Goal: Task Accomplishment & Management: Manage account settings

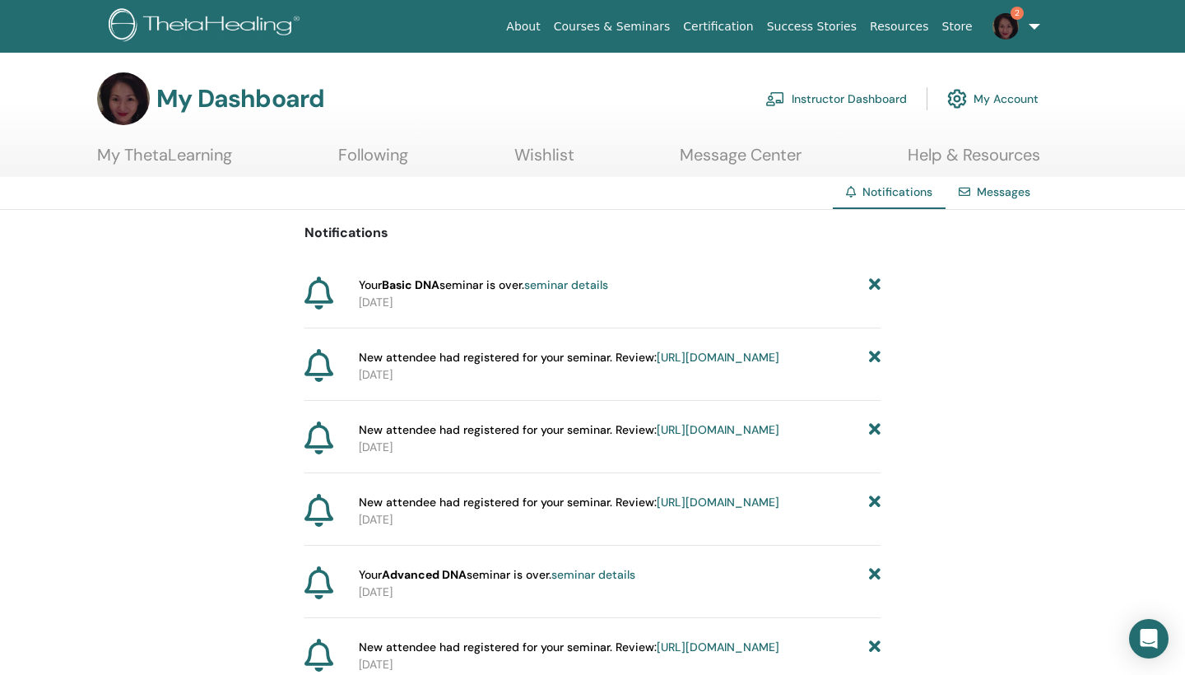
click at [826, 100] on link "Instructor Dashboard" at bounding box center [836, 99] width 142 height 36
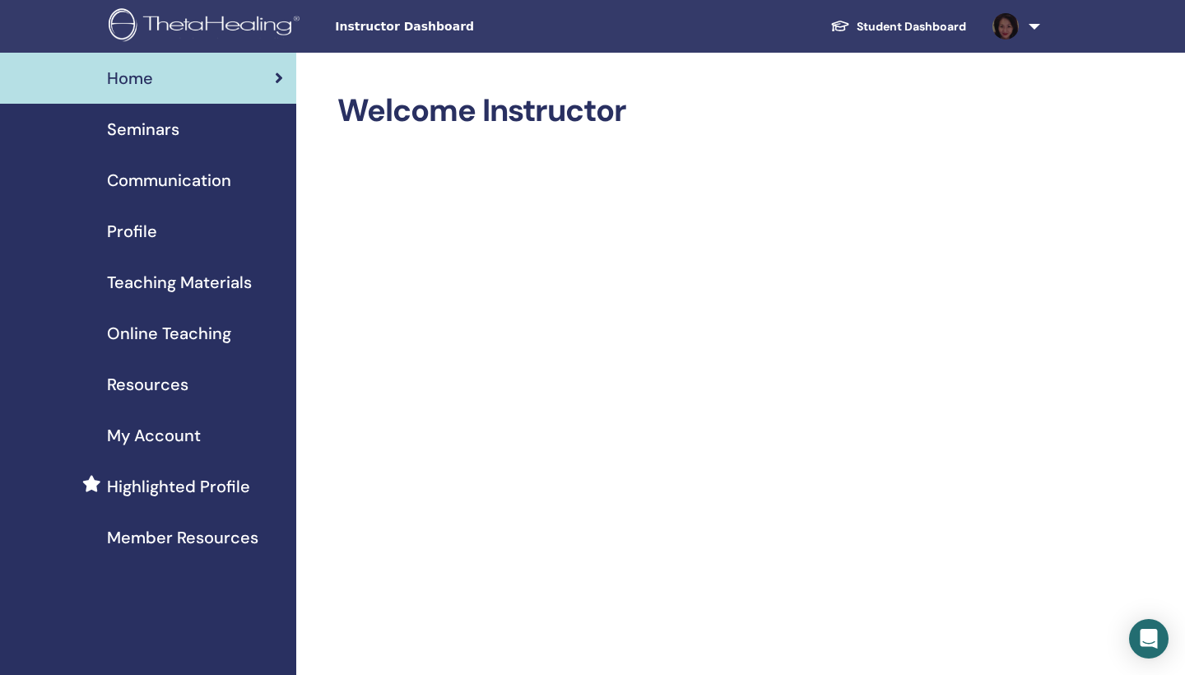
click at [145, 131] on span "Seminars" at bounding box center [143, 129] width 72 height 25
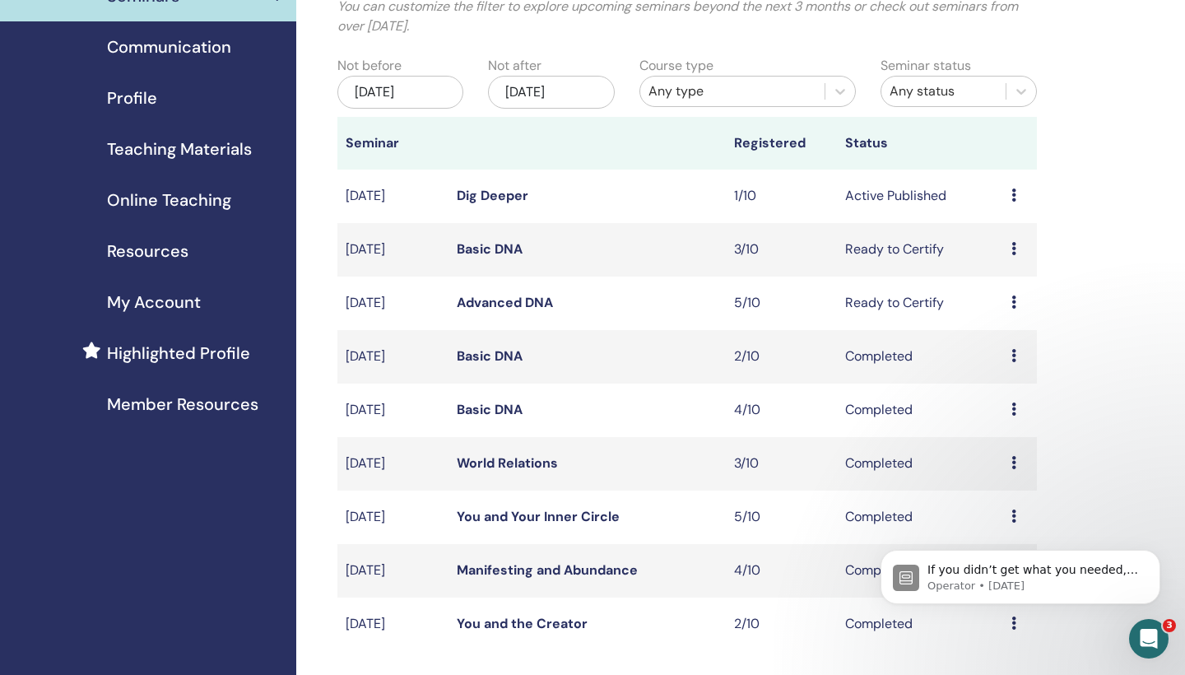
click at [1012, 299] on icon at bounding box center [1013, 301] width 5 height 13
click at [996, 360] on link "Attendees" at bounding box center [1008, 361] width 63 height 17
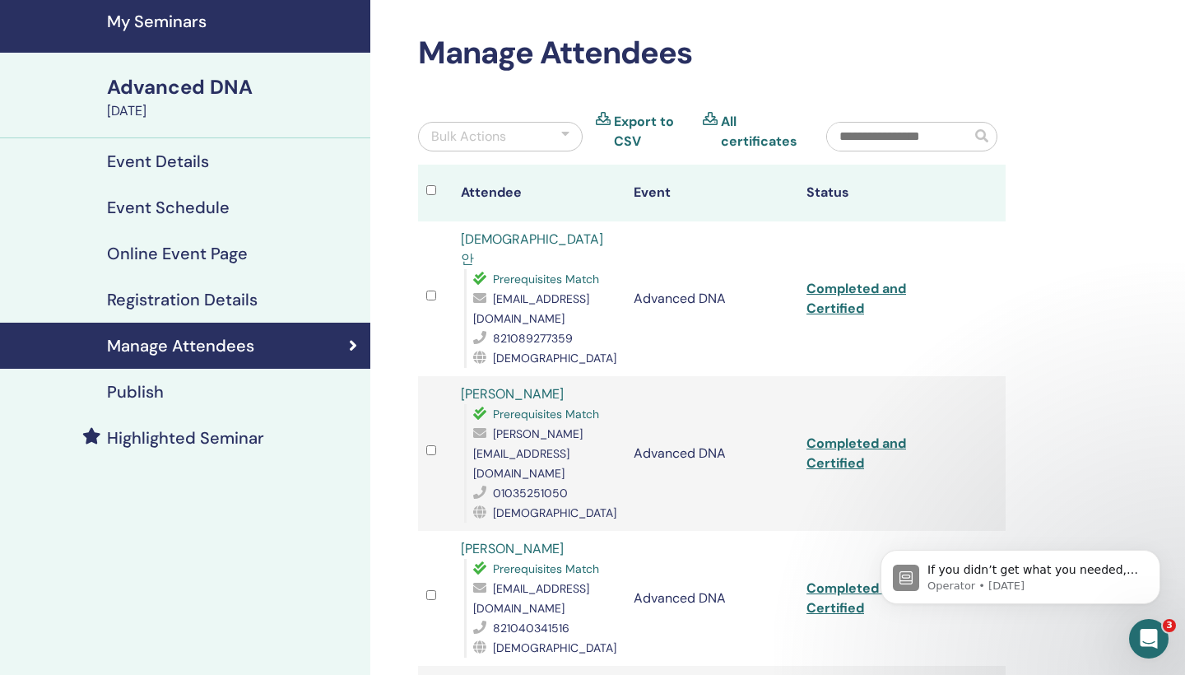
scroll to position [8, 0]
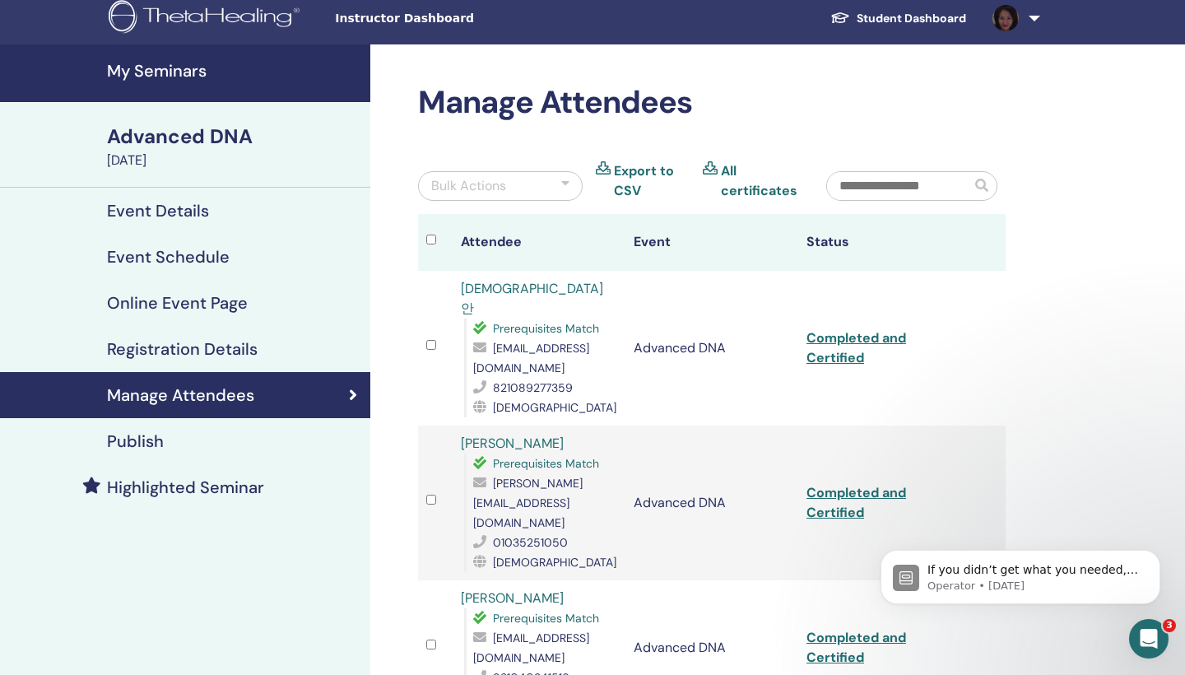
click at [564, 181] on div at bounding box center [565, 186] width 8 height 20
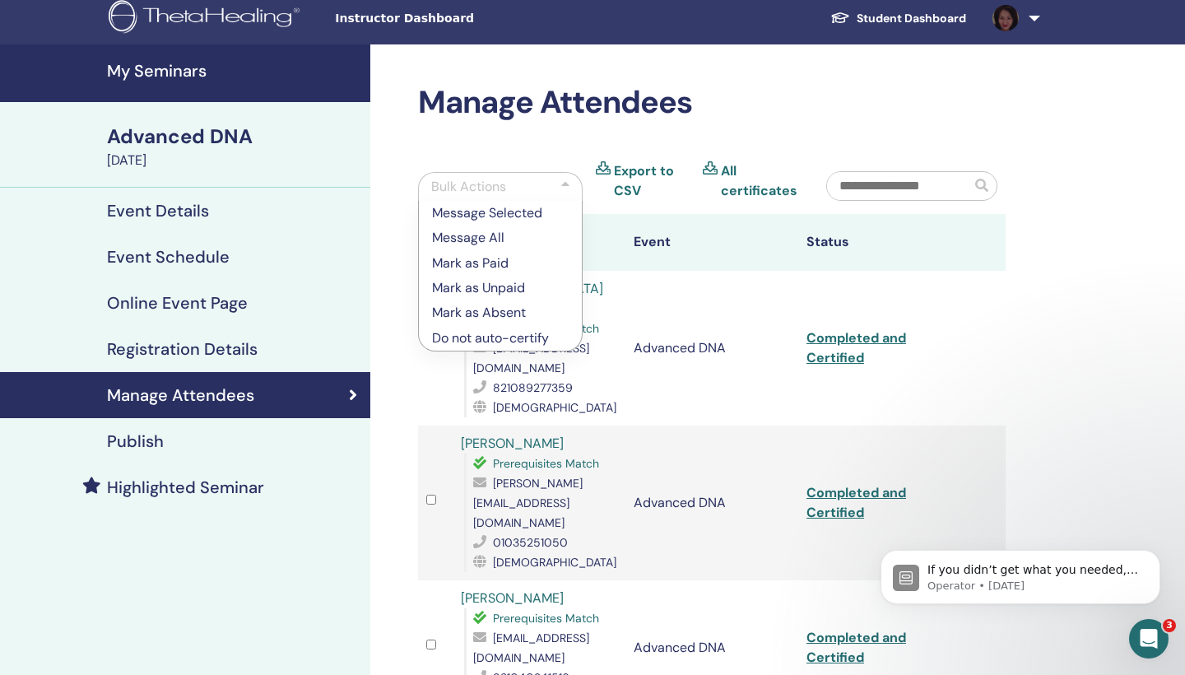
click at [612, 232] on th "Attendee" at bounding box center [539, 242] width 173 height 57
click at [612, 235] on th "Attendee" at bounding box center [539, 242] width 173 height 57
click at [1079, 329] on div "Manage Attendees Bulk Actions Message Selected Message All Mark as Paid Mark as…" at bounding box center [765, 672] width 790 height 1256
click at [501, 180] on div "Bulk Actions" at bounding box center [468, 187] width 75 height 20
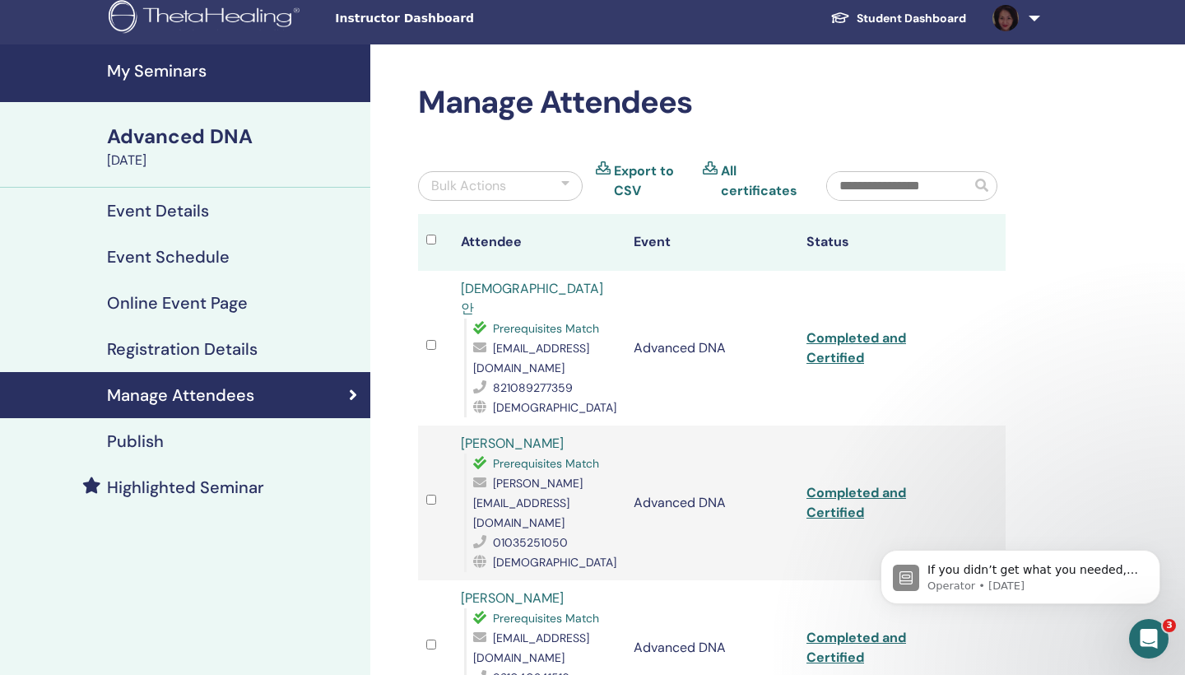
click at [563, 179] on div at bounding box center [565, 186] width 8 height 20
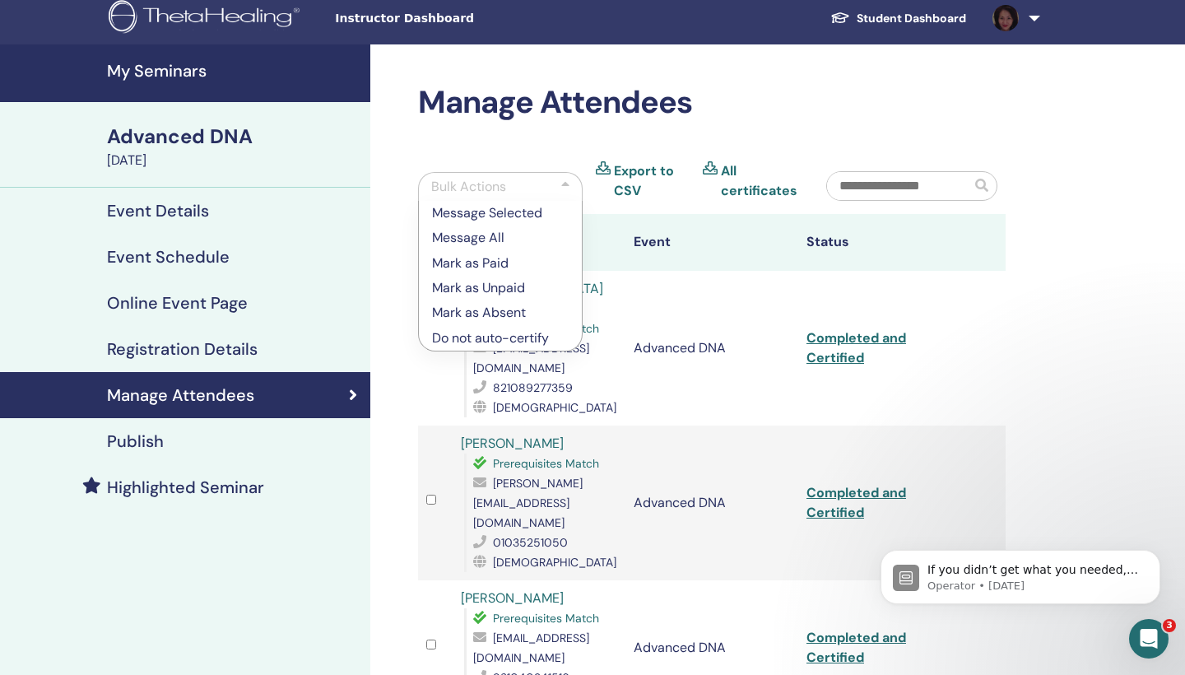
click at [604, 257] on th "Attendee" at bounding box center [539, 242] width 173 height 57
click at [1085, 274] on div "Manage Attendees Bulk Actions Message Selected Message All Mark as Paid Mark as…" at bounding box center [765, 672] width 790 height 1256
click at [563, 181] on div at bounding box center [565, 187] width 8 height 20
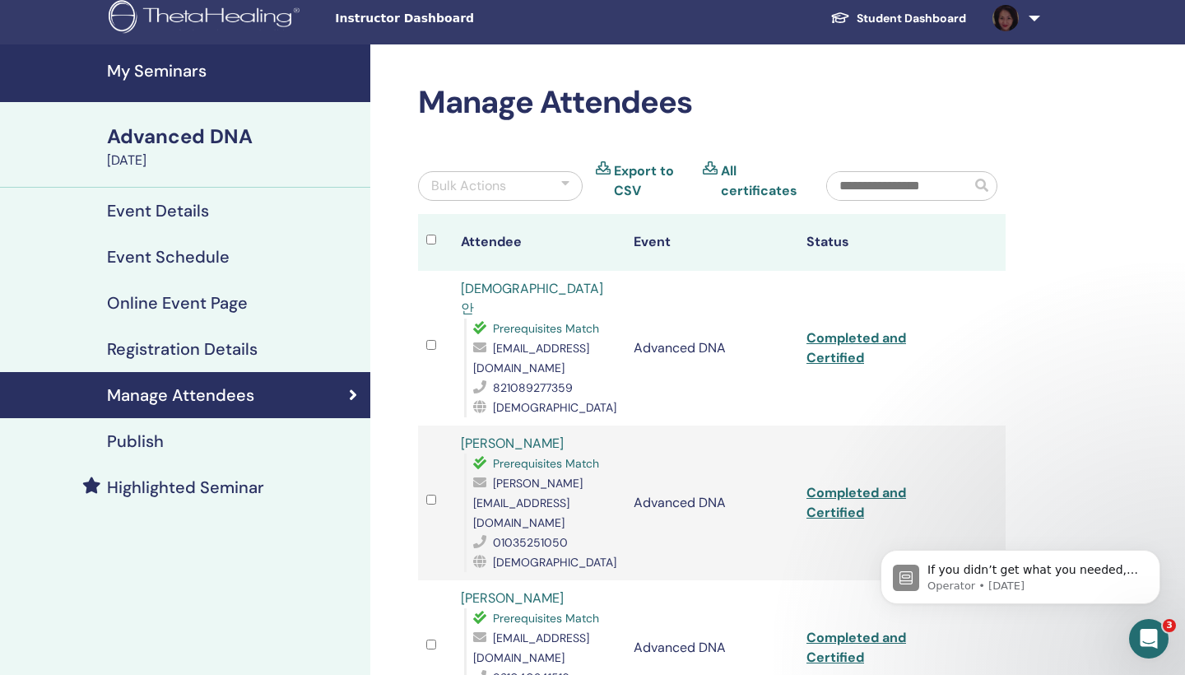
click at [743, 189] on link "All certificates" at bounding box center [761, 181] width 81 height 40
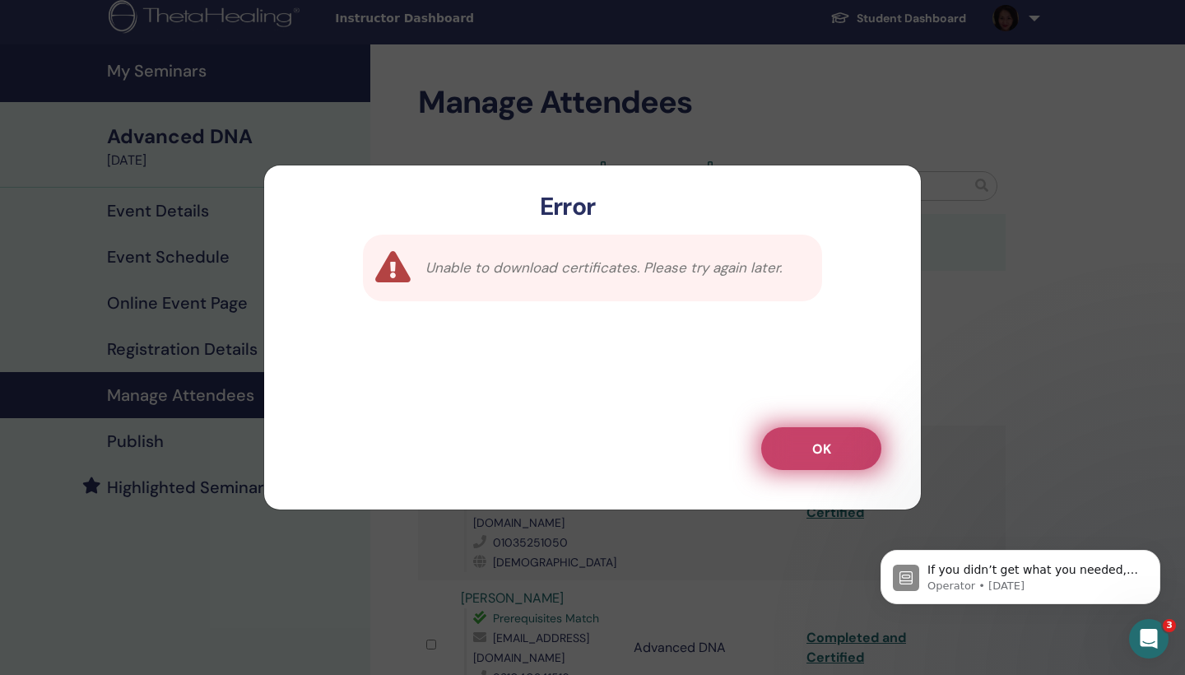
click at [827, 448] on span "OK" at bounding box center [821, 448] width 19 height 17
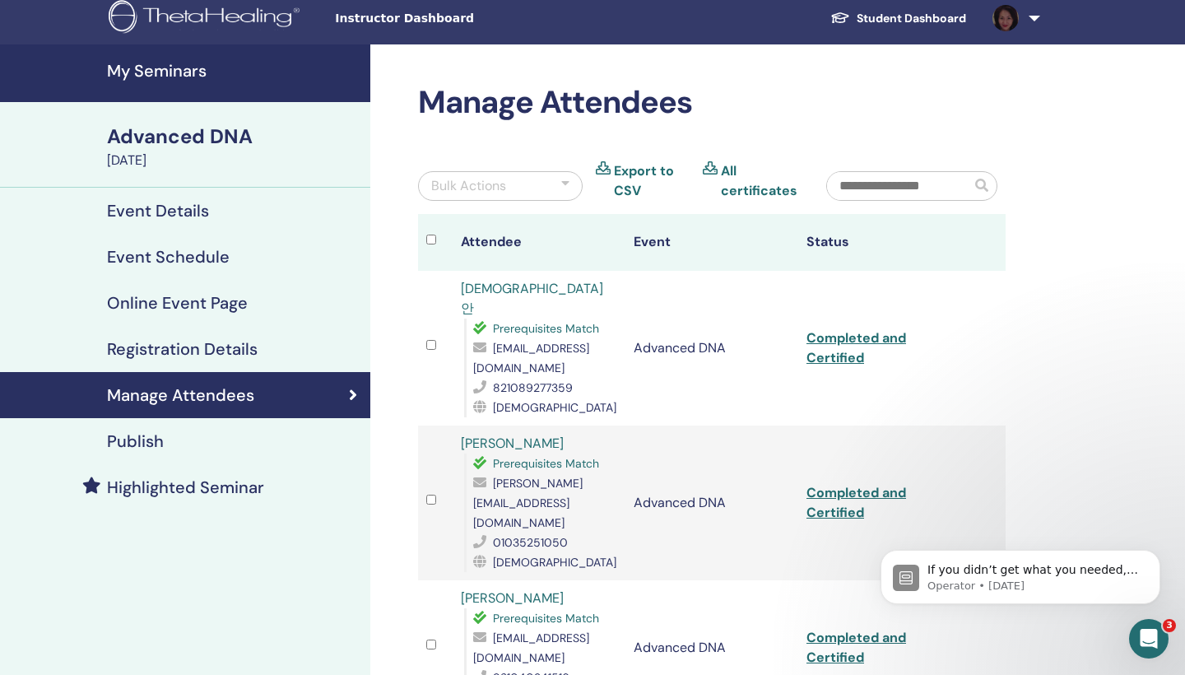
click at [834, 337] on link "Completed and Certified" at bounding box center [856, 347] width 100 height 37
click at [838, 484] on link "Completed and Certified" at bounding box center [856, 502] width 100 height 37
click at [842, 629] on link "Completed and Certified" at bounding box center [856, 647] width 100 height 37
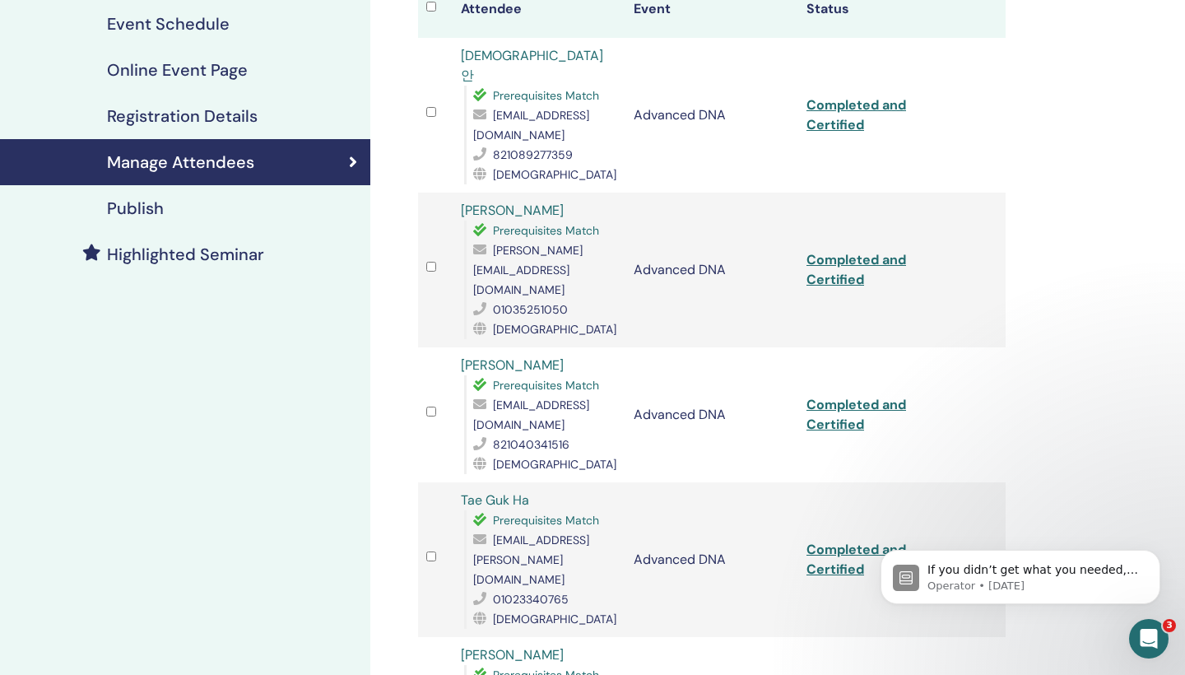
scroll to position [245, 0]
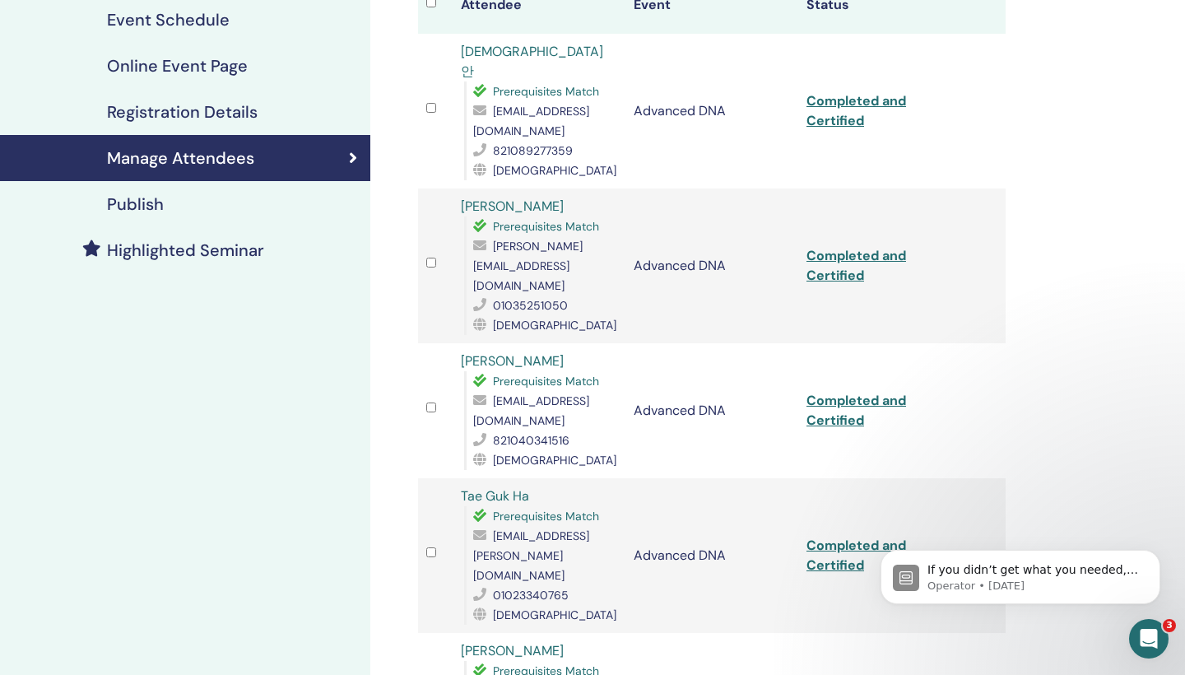
click at [833, 537] on link "Completed and Certified" at bounding box center [856, 555] width 100 height 37
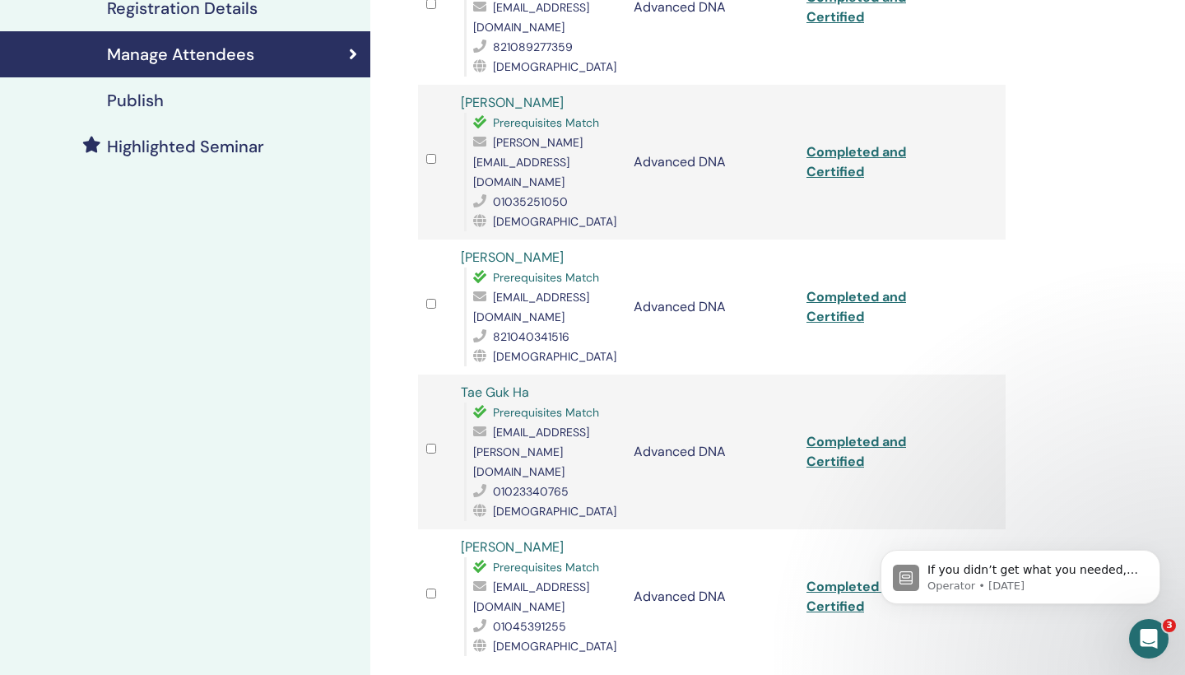
scroll to position [357, 0]
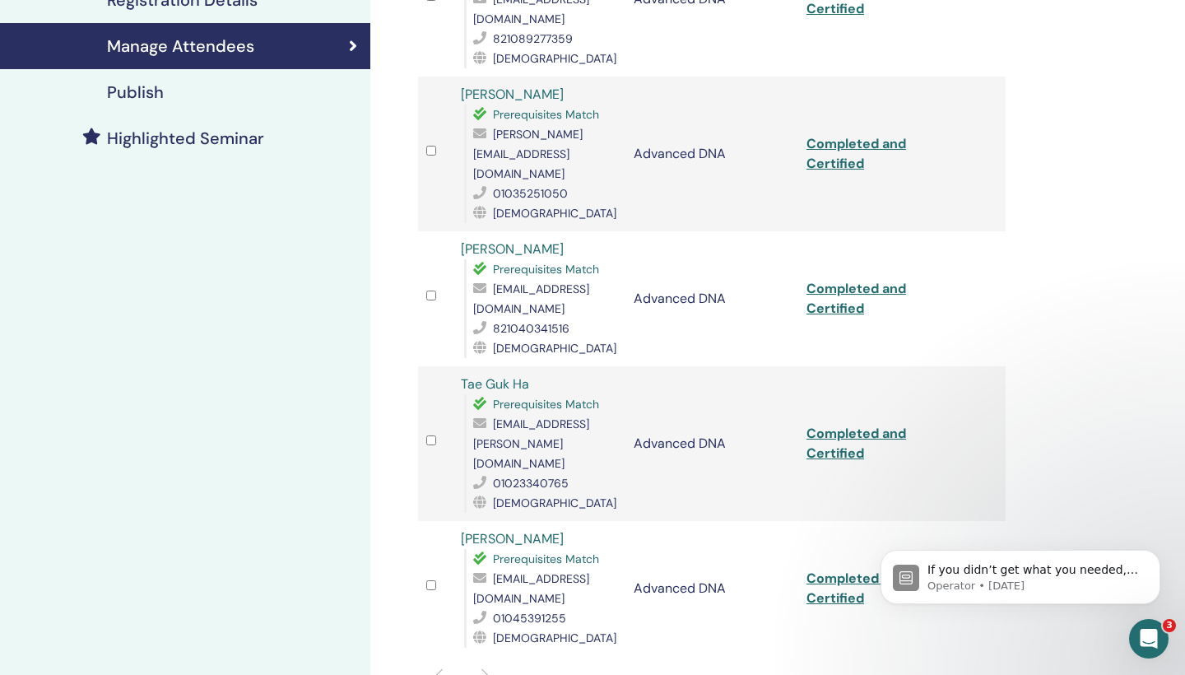
click at [837, 569] on link "Completed and Certified" at bounding box center [856, 587] width 100 height 37
click at [1107, 332] on div "Manage Attendees Bulk Actions Export to CSV All certificates Attendee Event Sta…" at bounding box center [765, 324] width 790 height 1256
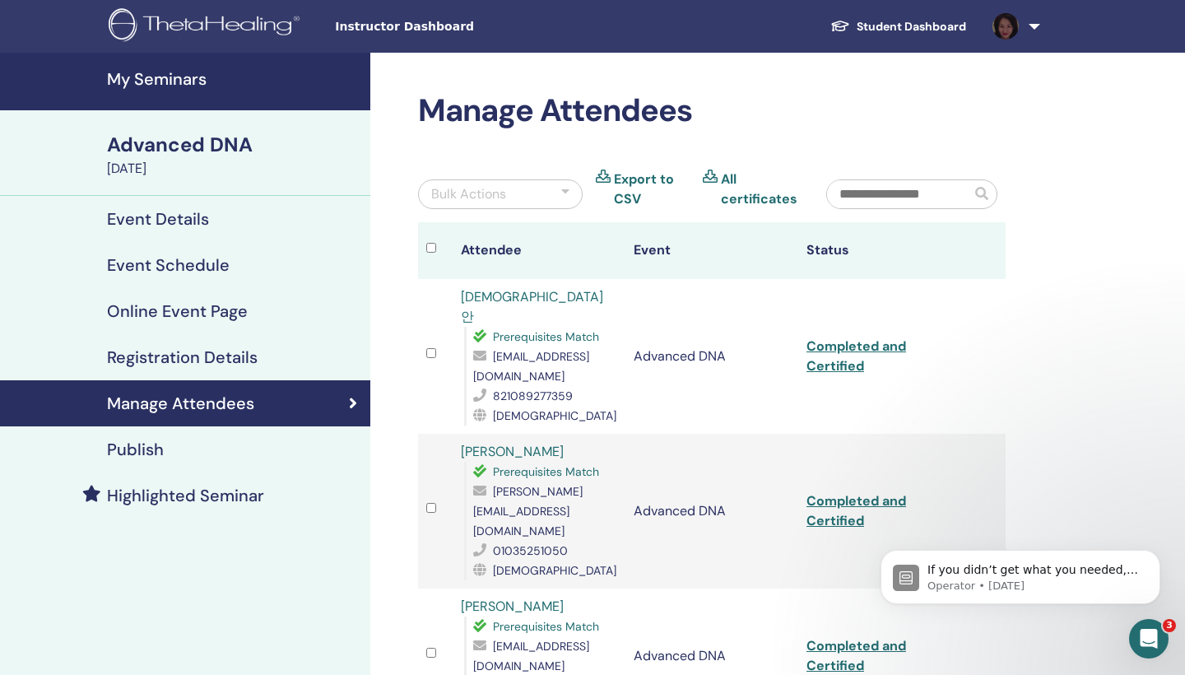
scroll to position [0, 0]
click at [180, 76] on h4 "My Seminars" at bounding box center [233, 79] width 253 height 20
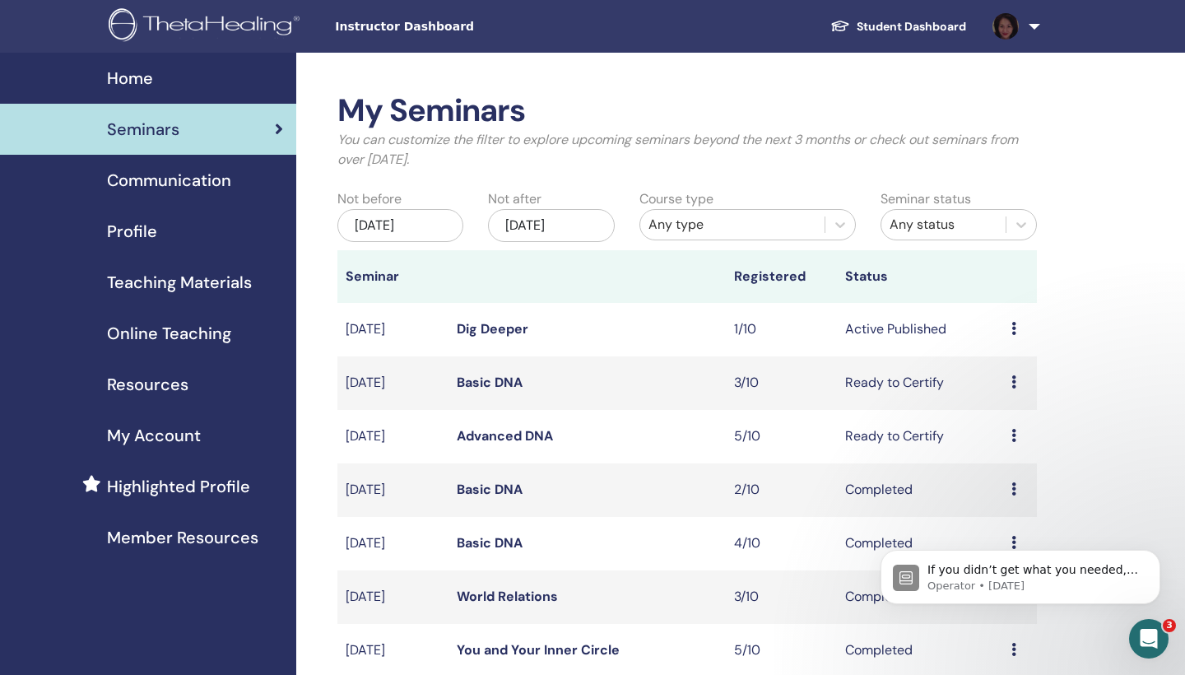
click at [1012, 379] on icon at bounding box center [1013, 381] width 5 height 13
click at [1009, 440] on link "Attendees" at bounding box center [1008, 441] width 63 height 17
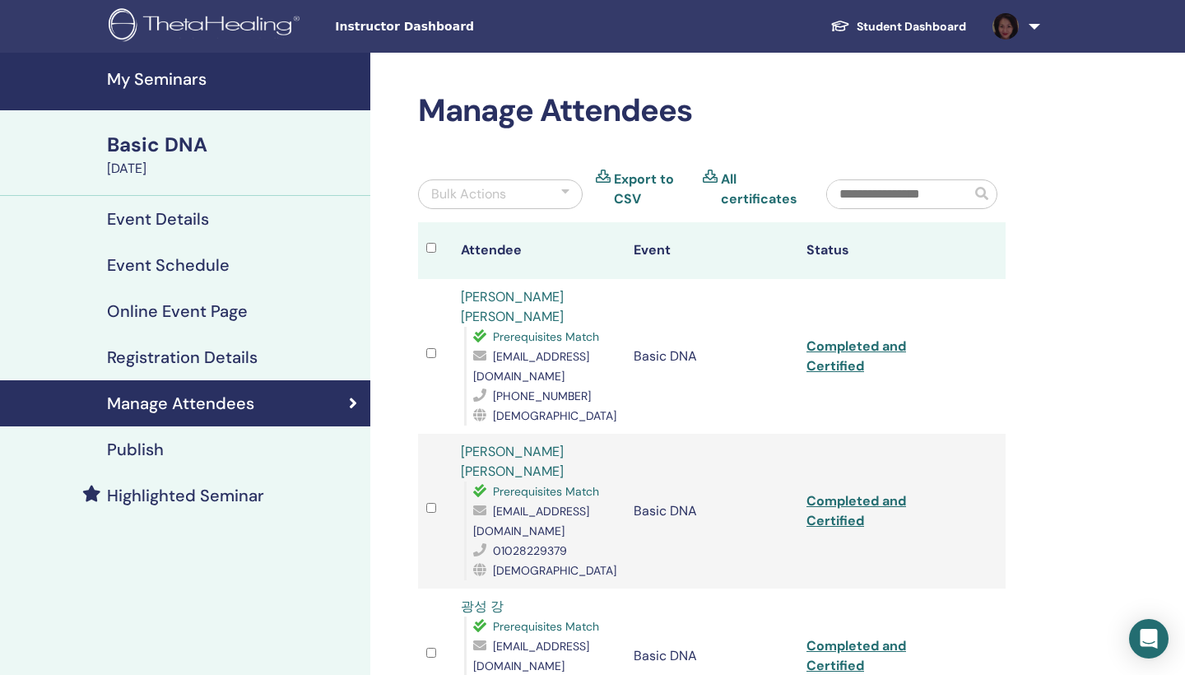
click at [842, 338] on link "Completed and Certified" at bounding box center [856, 355] width 100 height 37
click at [828, 492] on link "Completed and Certified" at bounding box center [856, 510] width 100 height 37
click at [839, 637] on link "Completed and Certified" at bounding box center [856, 655] width 100 height 37
click at [759, 86] on div "Manage Attendees Bulk Actions Export to CSV All certificates Attendee Event Sta…" at bounding box center [765, 536] width 790 height 966
